Goal: Task Accomplishment & Management: Manage account settings

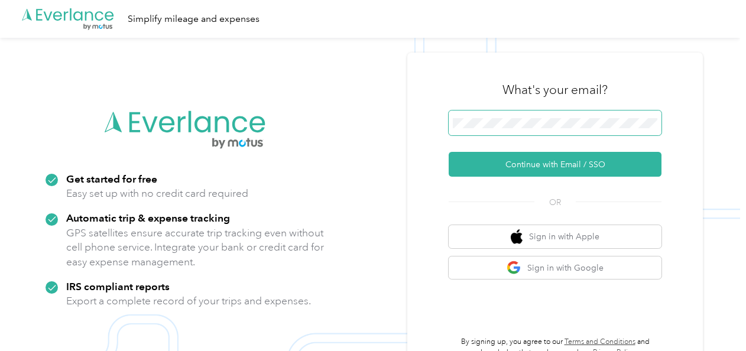
click at [503, 115] on span at bounding box center [554, 122] width 213 height 25
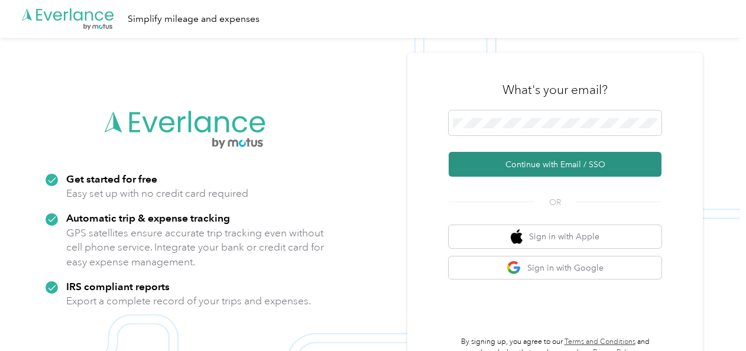
click at [516, 162] on button "Continue with Email / SSO" at bounding box center [554, 164] width 213 height 25
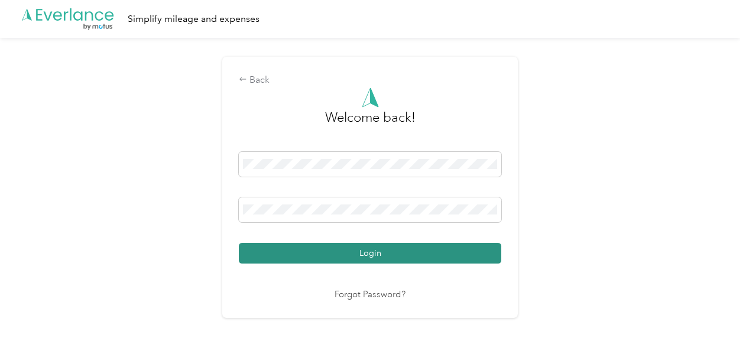
click at [419, 253] on button "Login" at bounding box center [370, 253] width 262 height 21
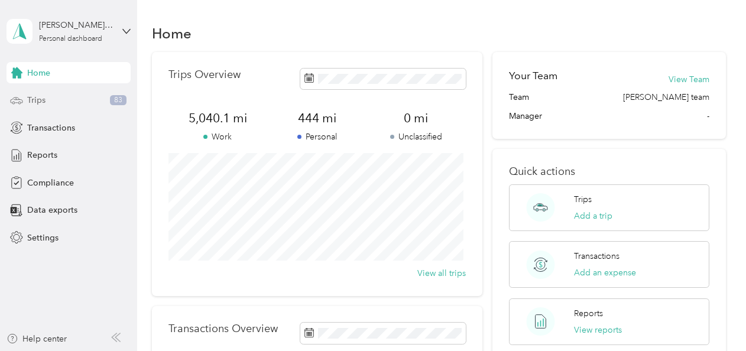
click at [48, 102] on div "Trips 83" at bounding box center [68, 100] width 124 height 21
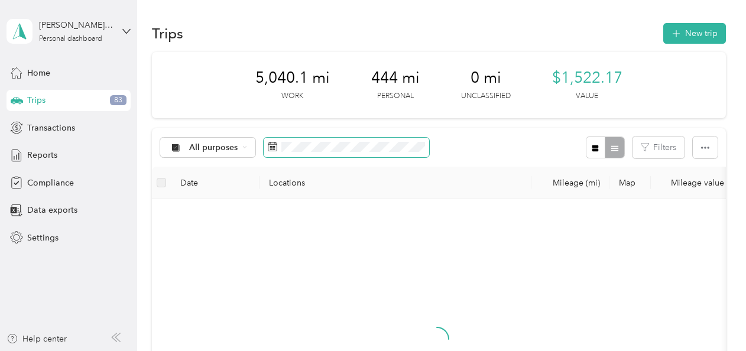
click at [268, 145] on icon at bounding box center [272, 146] width 9 height 9
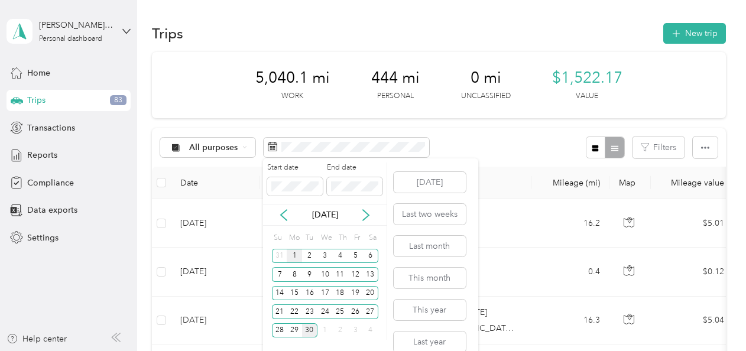
click at [296, 258] on div "1" at bounding box center [294, 256] width 15 height 15
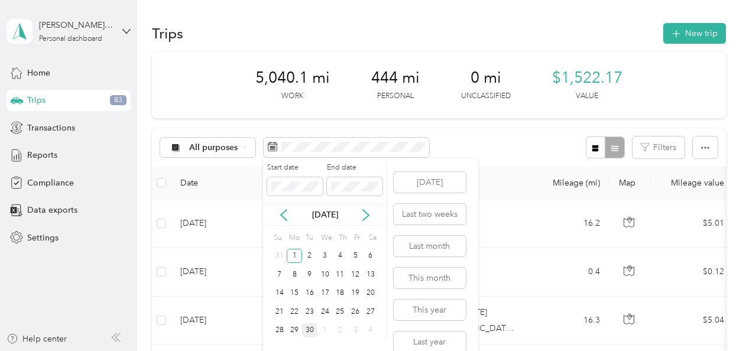
click at [311, 330] on div "30" at bounding box center [309, 330] width 15 height 15
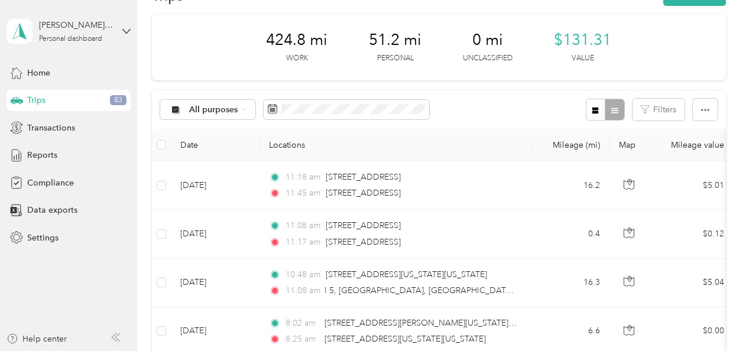
scroll to position [37, 0]
click at [52, 184] on span "Compliance" at bounding box center [50, 183] width 47 height 12
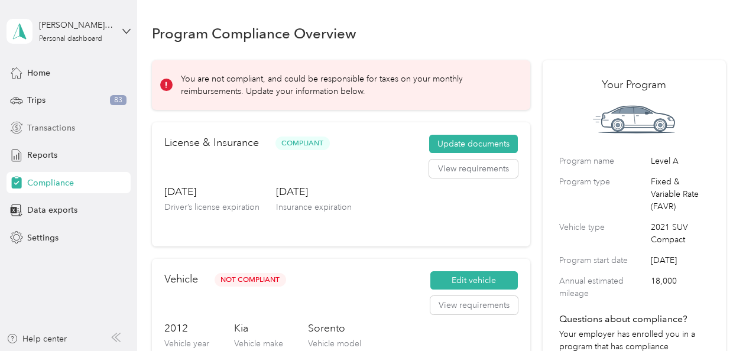
click at [50, 128] on span "Transactions" at bounding box center [51, 128] width 48 height 12
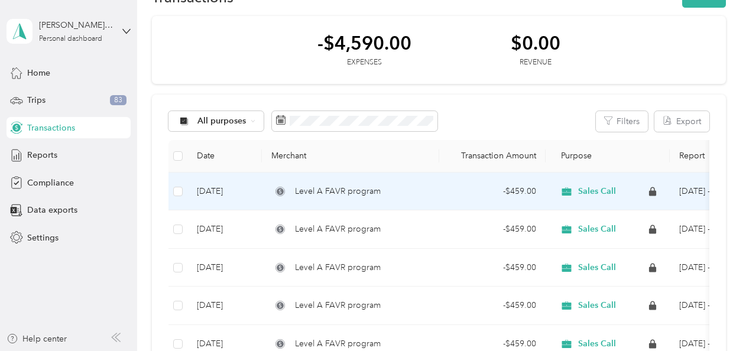
scroll to position [37, 0]
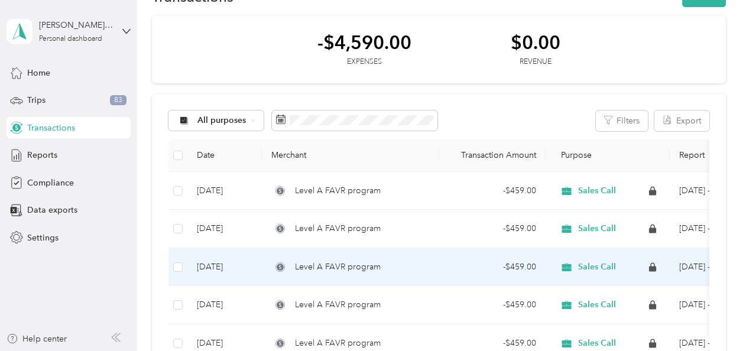
click at [333, 269] on span "Level A FAVR program" at bounding box center [338, 267] width 86 height 13
click at [333, 269] on div "Loading the revenue" at bounding box center [469, 175] width 746 height 351
click at [333, 267] on span "Level A FAVR program" at bounding box center [338, 268] width 86 height 13
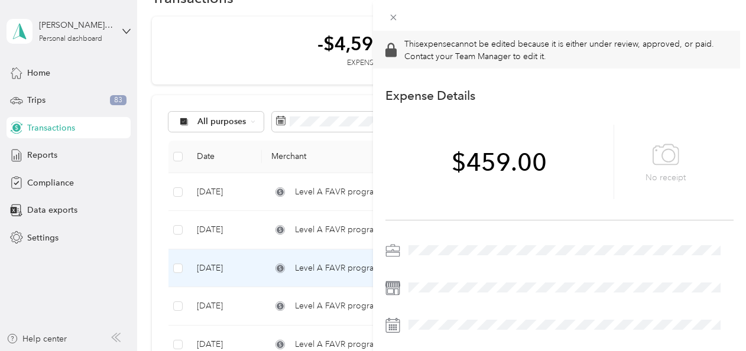
click at [311, 98] on div "This expense cannot be edited because it is either under review, approved, or p…" at bounding box center [373, 175] width 746 height 351
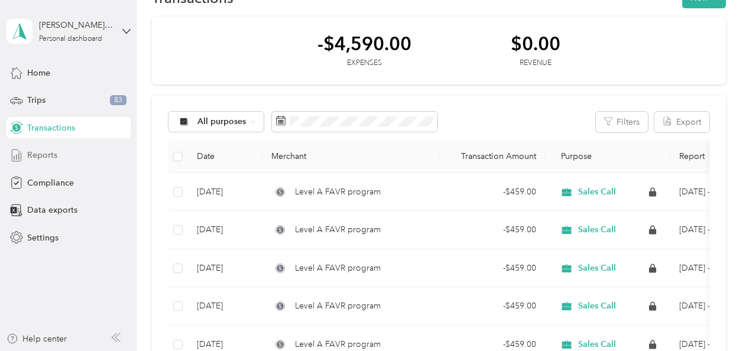
click at [44, 154] on span "Reports" at bounding box center [42, 155] width 30 height 12
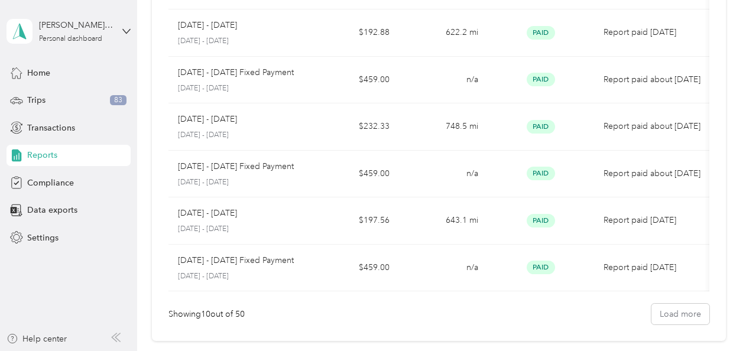
scroll to position [204, 0]
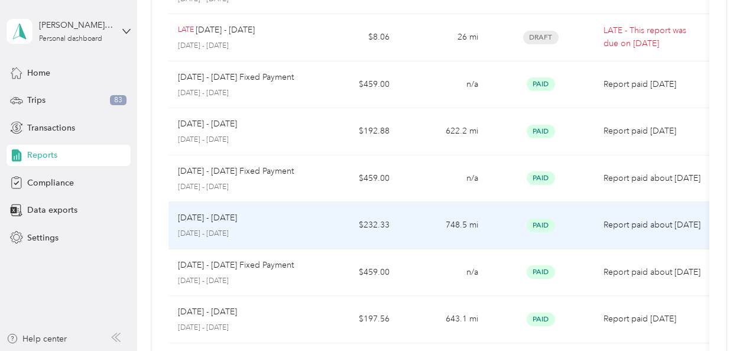
click at [214, 224] on div "[DATE] - [DATE] [DATE] - [DATE]" at bounding box center [239, 226] width 123 height 28
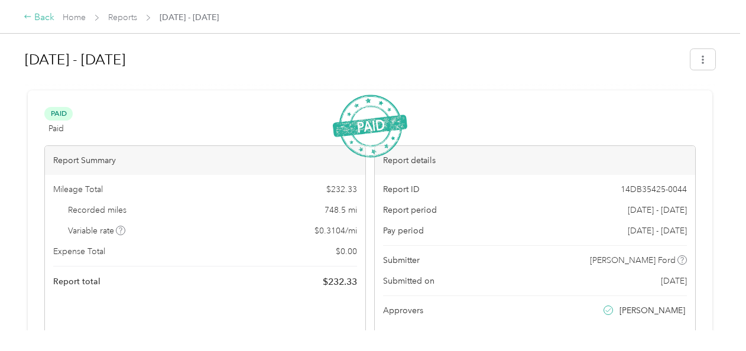
click at [30, 17] on icon at bounding box center [27, 17] width 6 height 4
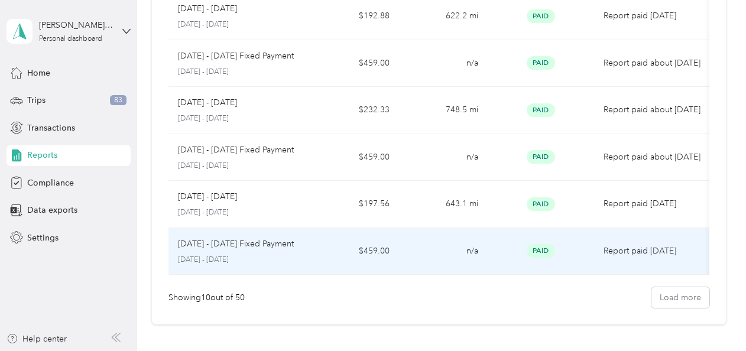
scroll to position [356, 0]
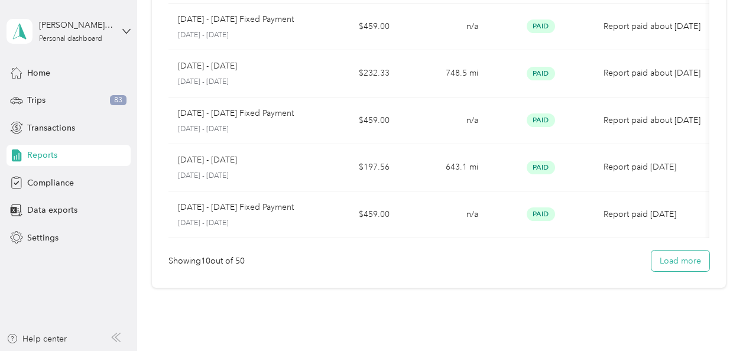
click at [681, 268] on button "Load more" at bounding box center [680, 261] width 58 height 21
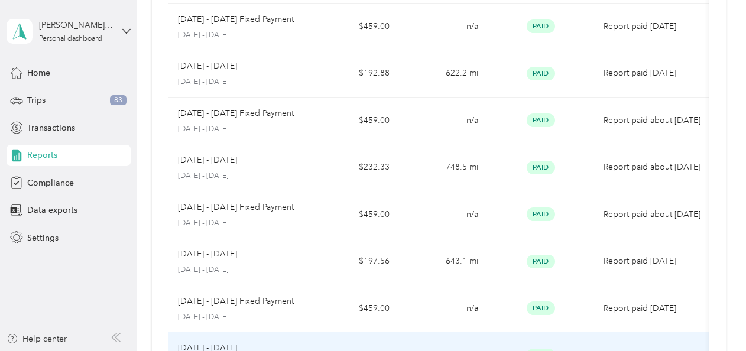
scroll to position [262, 0]
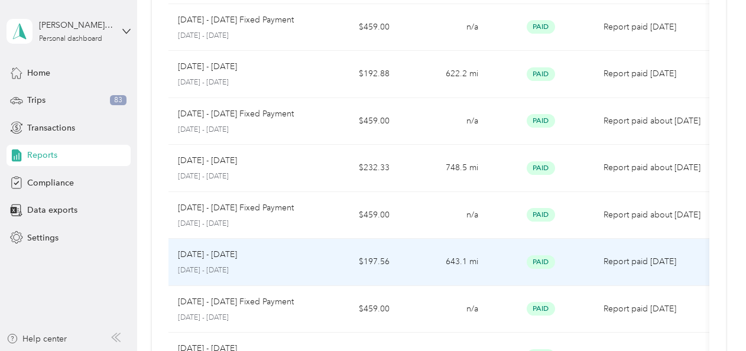
click at [190, 252] on p "[DATE] - [DATE]" at bounding box center [207, 254] width 59 height 13
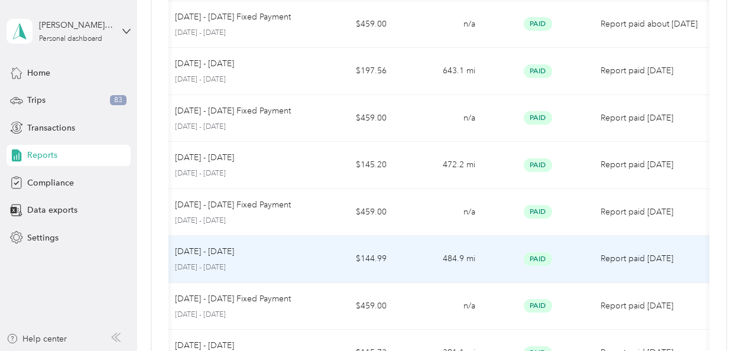
scroll to position [527, 0]
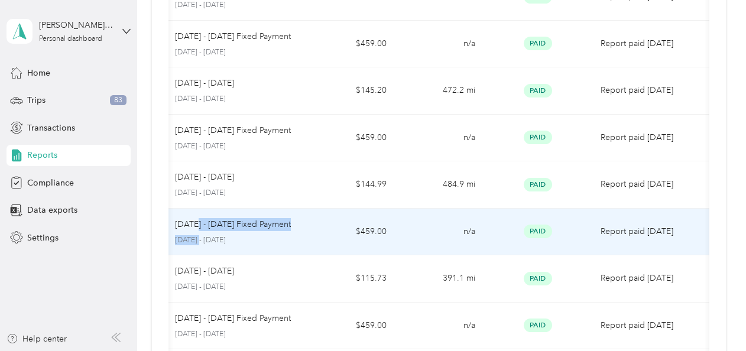
drag, startPoint x: 191, startPoint y: 233, endPoint x: 193, endPoint y: 225, distance: 8.4
click at [193, 225] on div "[DATE] - [DATE] Fixed Payment [DATE] - [DATE]" at bounding box center [236, 232] width 123 height 28
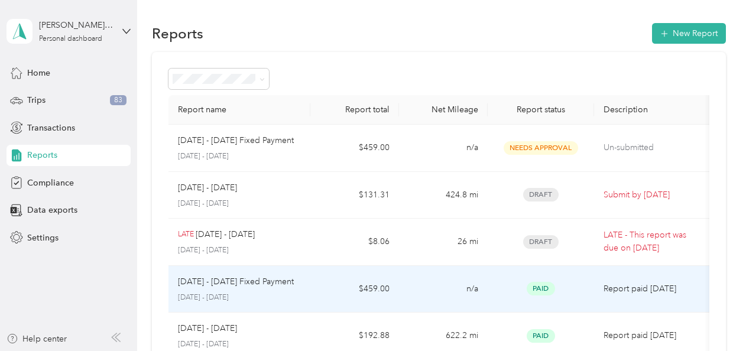
click at [201, 268] on td "[DATE] - [DATE] Fixed Payment [DATE] - [DATE]" at bounding box center [239, 289] width 142 height 47
